Goal: Task Accomplishment & Management: Manage account settings

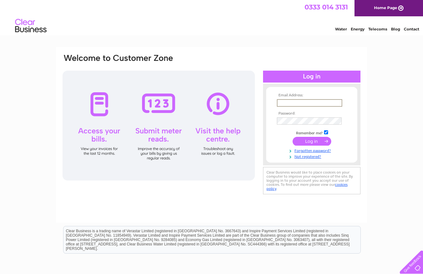
type input "[EMAIL_ADDRESS][DOMAIN_NAME]"
click at [310, 142] on input "submit" at bounding box center [311, 141] width 39 height 9
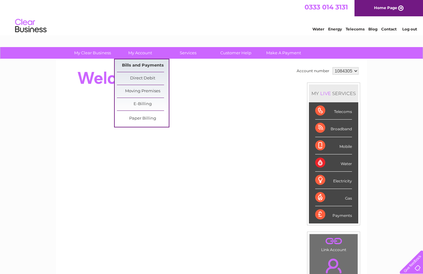
click at [138, 63] on link "Bills and Payments" at bounding box center [143, 65] width 52 height 13
click at [137, 66] on link "Bills and Payments" at bounding box center [143, 65] width 52 height 13
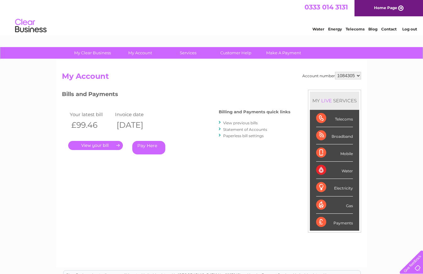
click at [103, 145] on link "." at bounding box center [95, 145] width 55 height 9
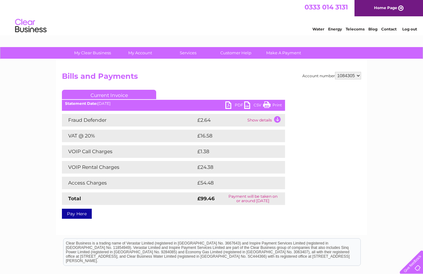
click at [232, 106] on link "PDF" at bounding box center [234, 105] width 19 height 9
